Goal: Transaction & Acquisition: Obtain resource

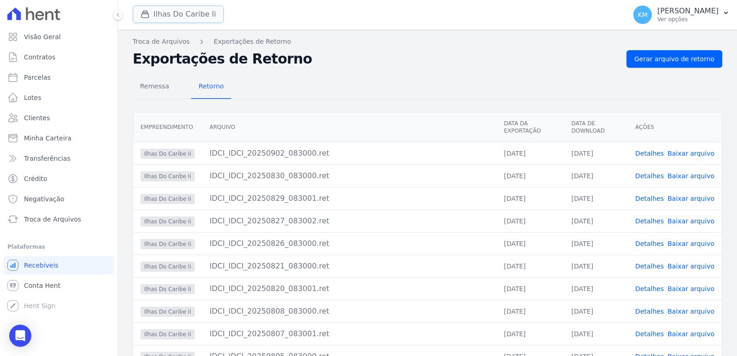
click at [152, 12] on div "button" at bounding box center [146, 14] width 13 height 9
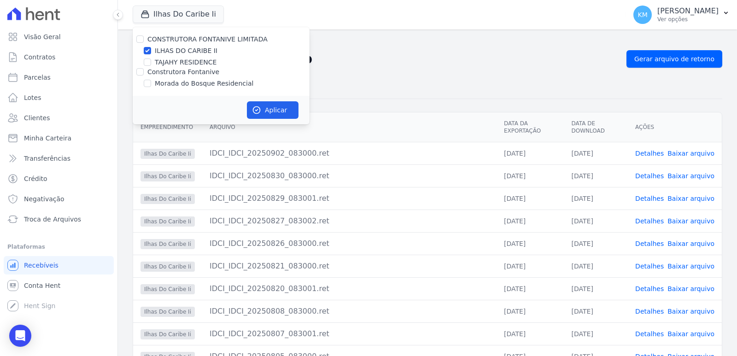
click at [152, 65] on div "TAJAHY RESIDENCE" at bounding box center [221, 63] width 177 height 10
click at [151, 58] on div "TAJAHY RESIDENCE" at bounding box center [221, 63] width 177 height 10
click at [145, 60] on input "TAJAHY RESIDENCE" at bounding box center [147, 61] width 7 height 7
checkbox input "true"
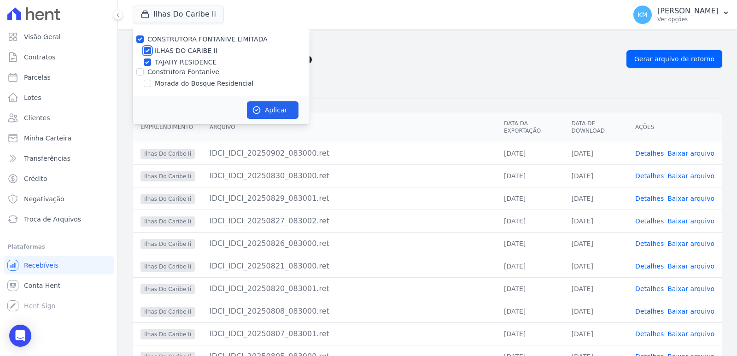
click at [148, 50] on input "ILHAS DO CARIBE II" at bounding box center [147, 50] width 7 height 7
checkbox input "false"
click at [268, 111] on button "Aplicar" at bounding box center [273, 109] width 52 height 17
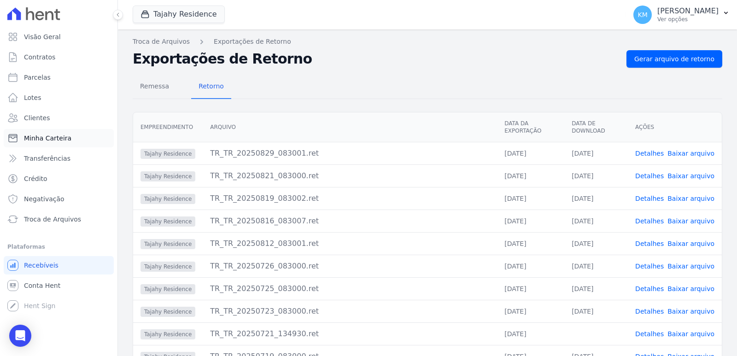
click at [47, 135] on span "Minha Carteira" at bounding box center [47, 138] width 47 height 9
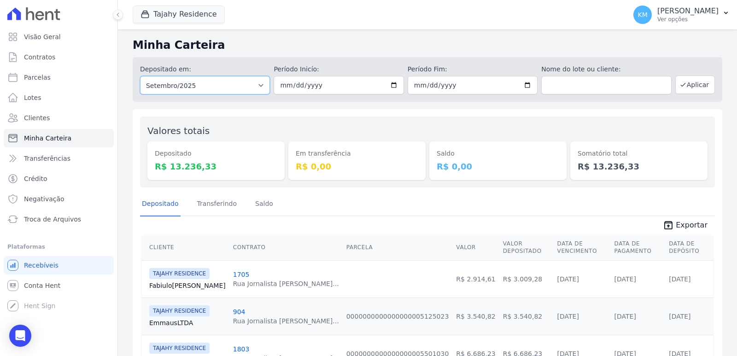
click at [204, 89] on select "Todos os meses Março/2024 Abril/2024 Maio/2024 Junho/2024 Julho/2024 Agosto/202…" at bounding box center [205, 85] width 130 height 18
select select "08/2025"
click at [140, 76] on select "Todos os meses Março/2024 Abril/2024 Maio/2024 Junho/2024 Julho/2024 Agosto/202…" at bounding box center [205, 85] width 130 height 18
click at [280, 86] on input "date" at bounding box center [339, 85] width 130 height 18
type input "2025-08-10"
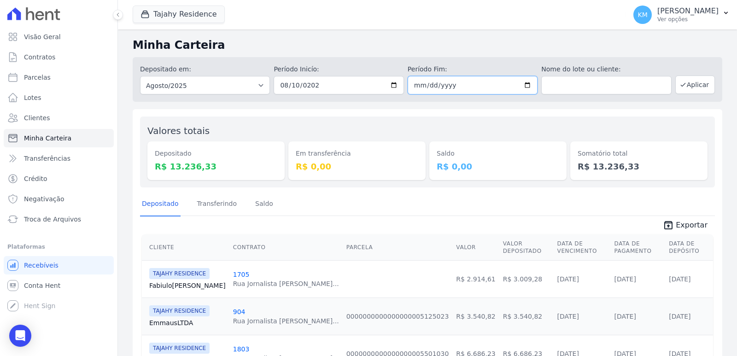
click at [412, 87] on input "date" at bounding box center [473, 85] width 130 height 18
type input "2025-08-30"
click at [690, 87] on button "Aplicar" at bounding box center [695, 85] width 40 height 18
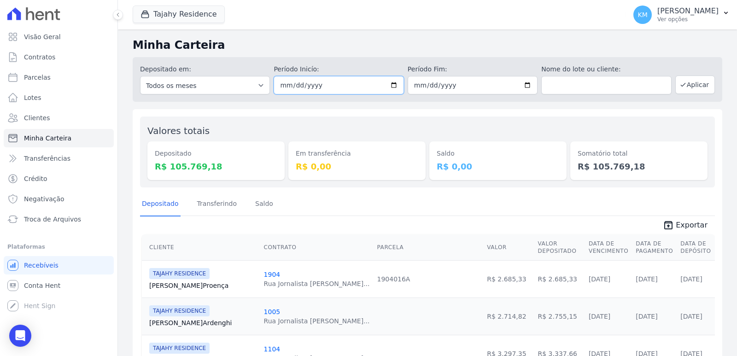
click at [284, 85] on input "2025-08-10" at bounding box center [339, 85] width 130 height 18
type input "2025-08-01"
click at [680, 86] on button "Aplicar" at bounding box center [695, 85] width 40 height 18
drag, startPoint x: 692, startPoint y: 226, endPoint x: 678, endPoint y: 220, distance: 15.7
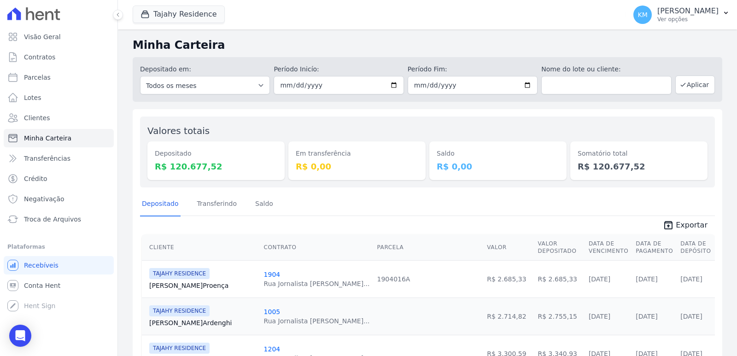
click at [692, 226] on span "Exportar" at bounding box center [692, 225] width 32 height 11
click at [657, 23] on p "Ver opções" at bounding box center [687, 19] width 61 height 7
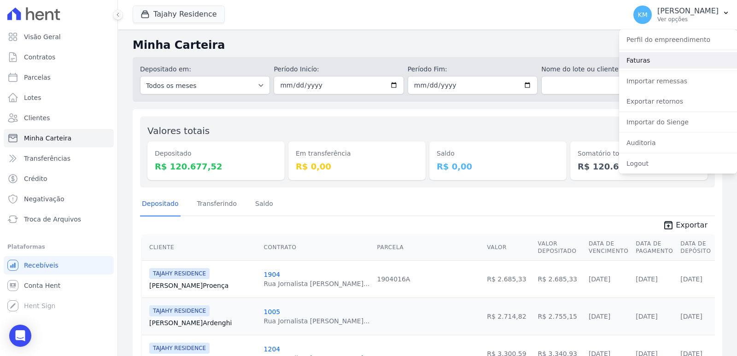
click at [633, 60] on link "Faturas" at bounding box center [678, 60] width 118 height 17
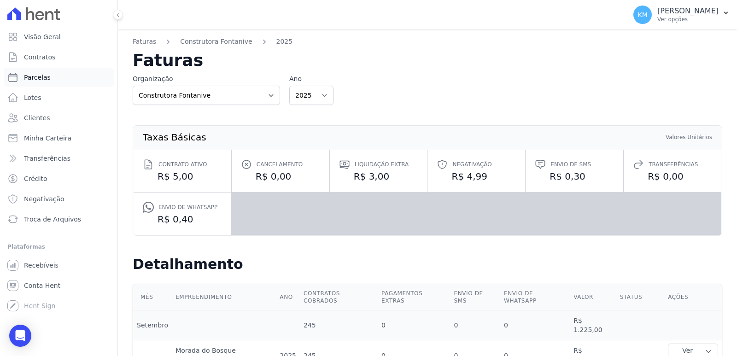
click at [41, 76] on span "Parcelas" at bounding box center [37, 77] width 27 height 9
select select
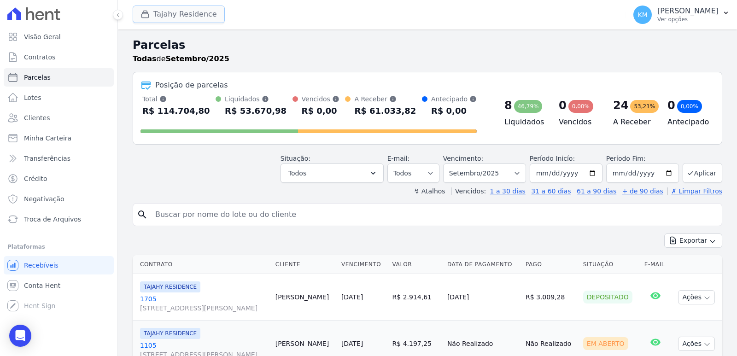
click at [182, 12] on button "Tajahy Residence" at bounding box center [179, 14] width 92 height 17
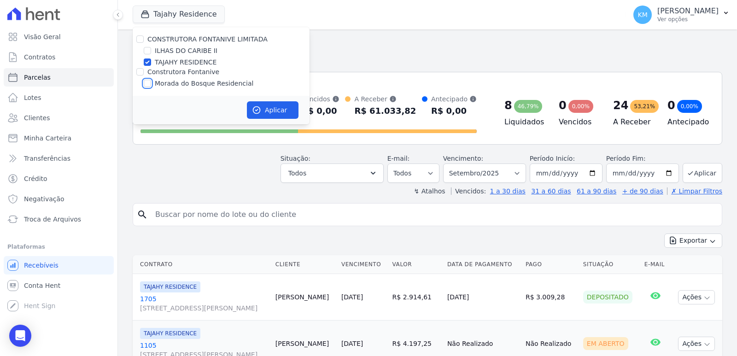
drag, startPoint x: 147, startPoint y: 83, endPoint x: 149, endPoint y: 53, distance: 29.5
click at [148, 83] on input "Morada do Bosque Residencial" at bounding box center [147, 83] width 7 height 7
checkbox input "true"
click at [149, 51] on input "ILHAS DO CARIBE II" at bounding box center [147, 50] width 7 height 7
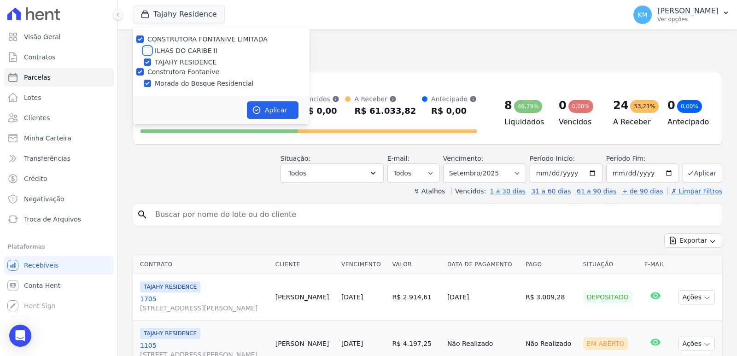
checkbox input "true"
click at [253, 105] on button "Aplicar" at bounding box center [273, 109] width 52 height 17
select select
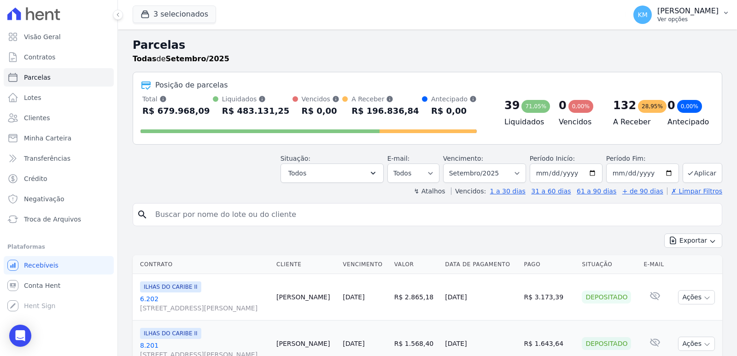
click at [638, 6] on div "KM Kerolayne Maria Emiliano de Souza Ver opções" at bounding box center [675, 15] width 85 height 18
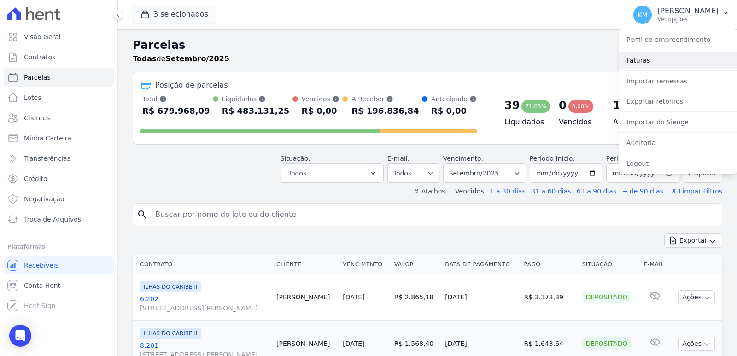
click at [645, 64] on link "Faturas" at bounding box center [678, 60] width 118 height 17
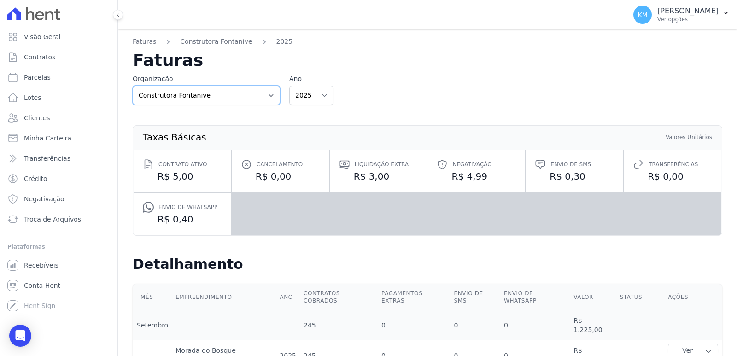
click at [244, 94] on select "Construtora Fontanive CONSTRUTORA FONTANIVE LIMITADA" at bounding box center [206, 95] width 147 height 19
drag, startPoint x: 243, startPoint y: 102, endPoint x: 273, endPoint y: 102, distance: 29.5
click at [243, 101] on select "Construtora Fontanive CONSTRUTORA FONTANIVE LIMITADA" at bounding box center [206, 95] width 147 height 19
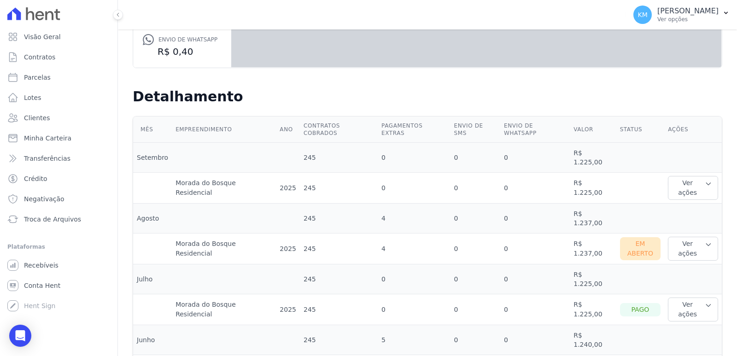
scroll to position [184, 0]
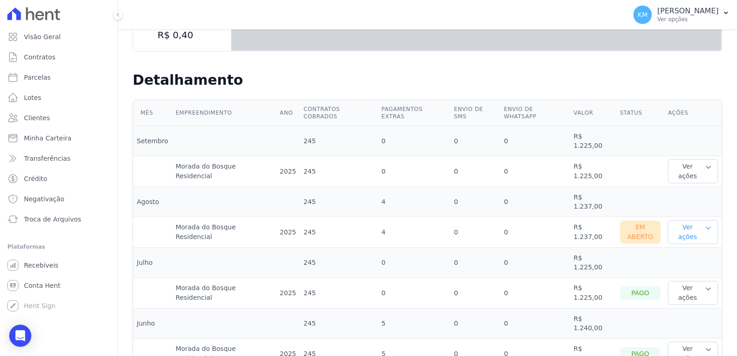
click at [693, 220] on button "Ver ações" at bounding box center [693, 232] width 50 height 24
click at [687, 269] on link "Nota fiscal eletrônica" at bounding box center [705, 274] width 68 height 10
click at [232, 78] on h2 "Detalhamento" at bounding box center [427, 80] width 589 height 17
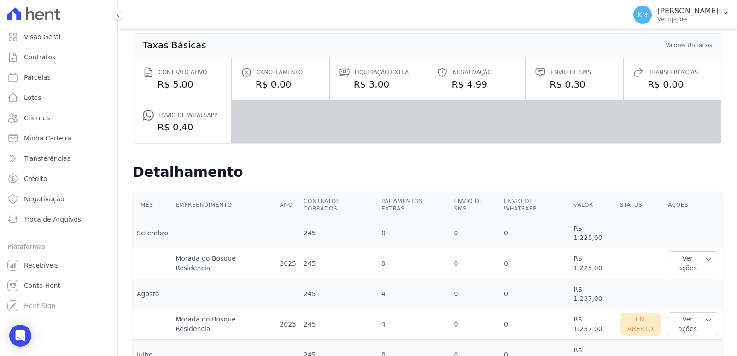
scroll to position [0, 0]
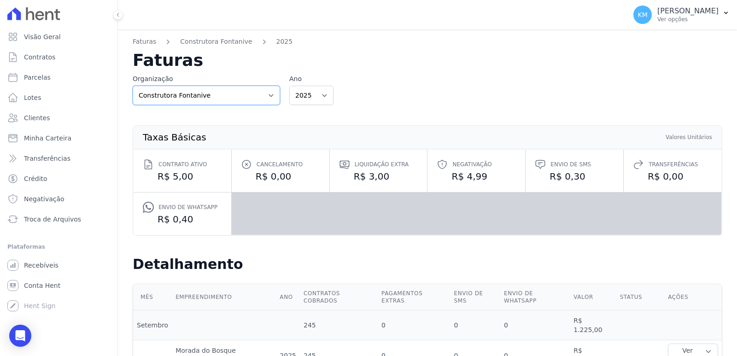
click at [200, 101] on select "Construtora Fontanive CONSTRUTORA FONTANIVE LIMITADA" at bounding box center [206, 95] width 147 height 19
click at [192, 99] on select "Construtora Fontanive CONSTRUTORA FONTANIVE LIMITADA" at bounding box center [206, 95] width 147 height 19
select select "84acbac6-f083-4420-bee3-ce827474a1a5"
click at [133, 86] on select "Construtora Fontanive CONSTRUTORA FONTANIVE LIMITADA" at bounding box center [206, 95] width 147 height 19
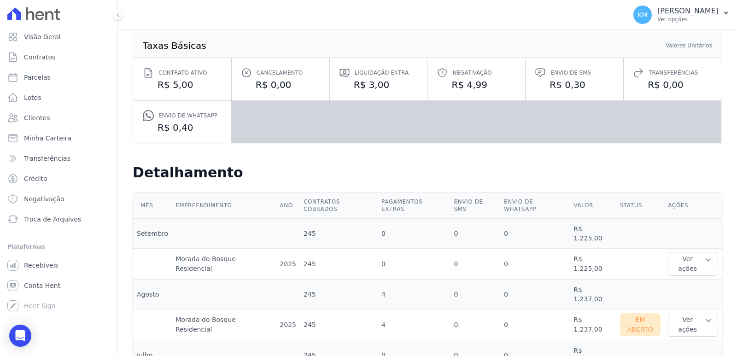
scroll to position [92, 0]
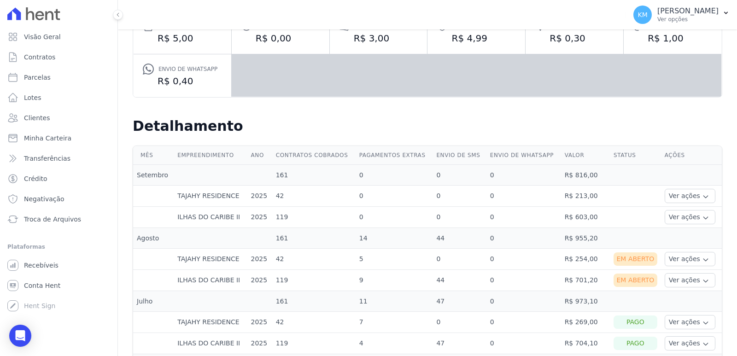
scroll to position [184, 0]
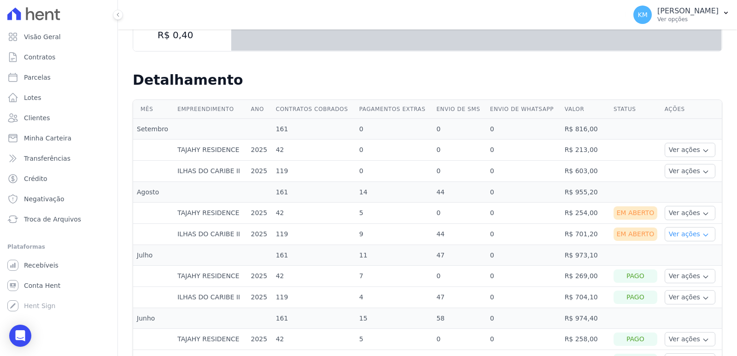
click at [680, 236] on button "Ver ações" at bounding box center [690, 234] width 51 height 14
click at [666, 195] on td at bounding box center [691, 192] width 61 height 21
click at [687, 234] on button "Ver ações" at bounding box center [690, 234] width 51 height 14
click at [681, 271] on link "Nota fiscal eletrônica" at bounding box center [702, 271] width 68 height 10
drag, startPoint x: 672, startPoint y: 211, endPoint x: 672, endPoint y: 216, distance: 4.6
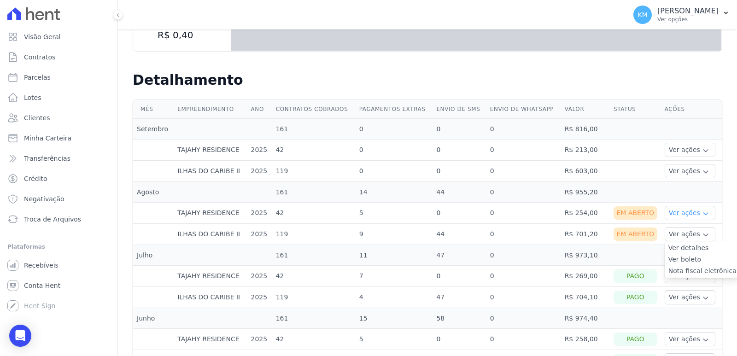
click at [672, 215] on button "Ver ações" at bounding box center [690, 213] width 51 height 14
click at [675, 250] on link "Nota fiscal eletrônica" at bounding box center [702, 250] width 68 height 10
